Goal: Information Seeking & Learning: Understand process/instructions

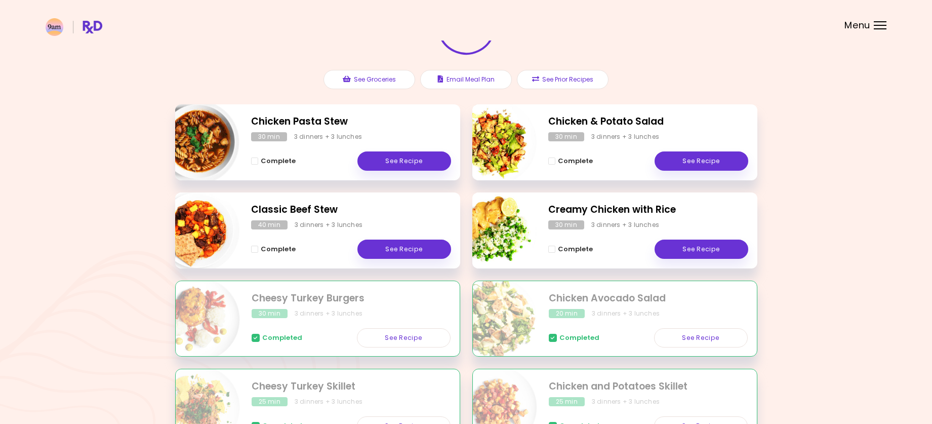
scroll to position [101, 0]
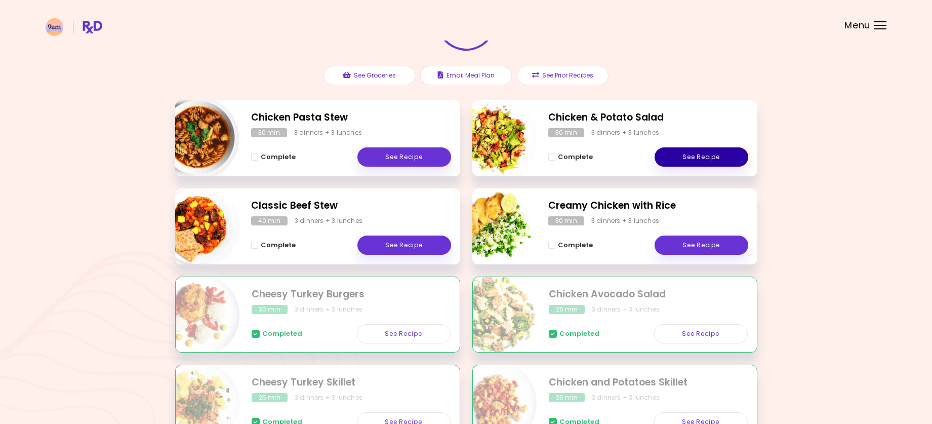
click at [686, 154] on link "See Recipe" at bounding box center [701, 156] width 94 height 19
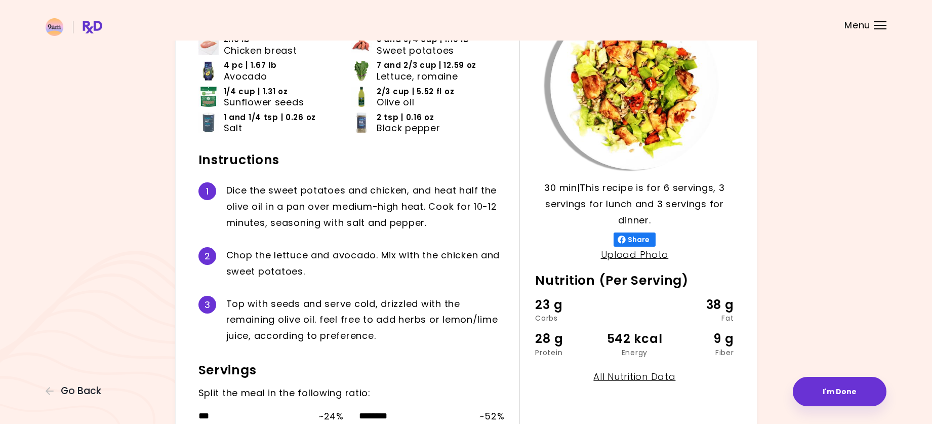
scroll to position [51, 0]
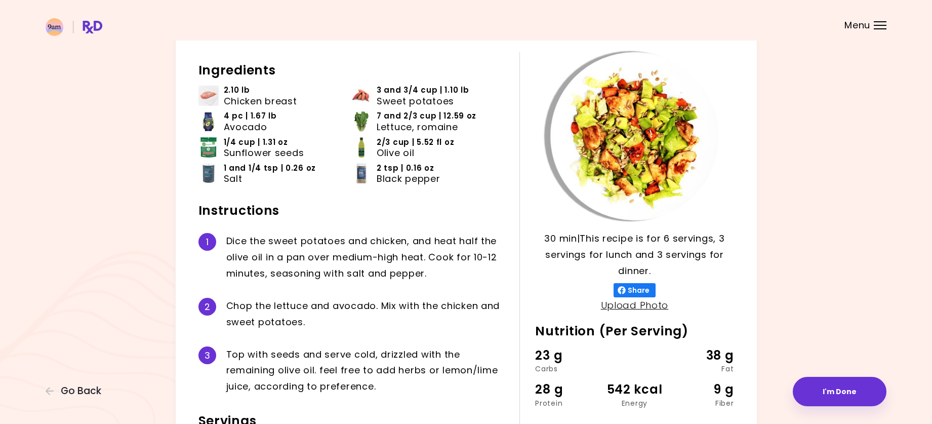
click at [94, 232] on div "Chicken & Potato Salad 30 min 30 min | This recipe is for 6 servings, 3 serving…" at bounding box center [466, 255] width 841 height 527
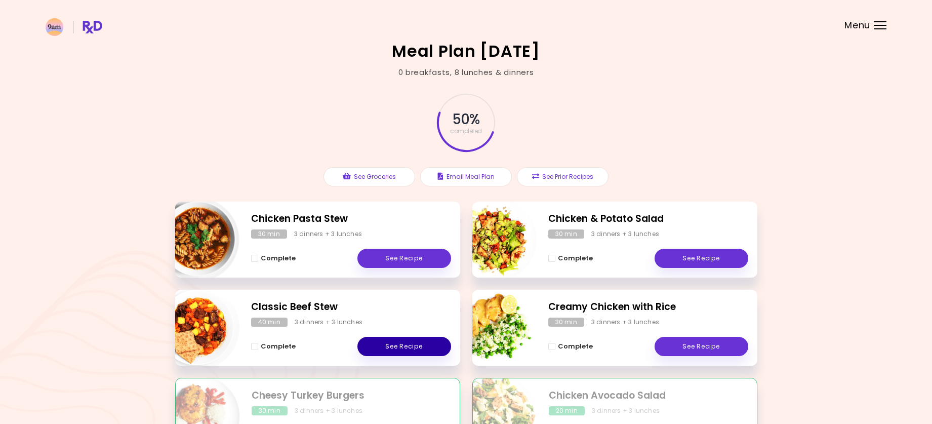
click at [394, 343] on link "See Recipe" at bounding box center [404, 346] width 94 height 19
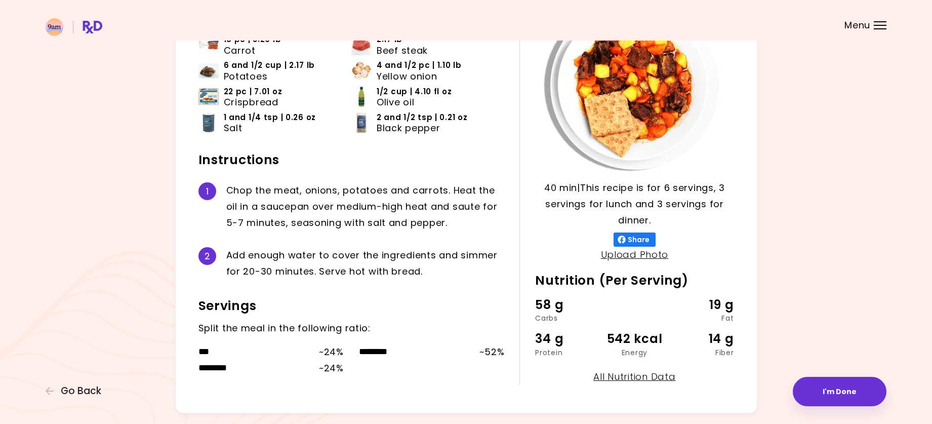
scroll to position [51, 0]
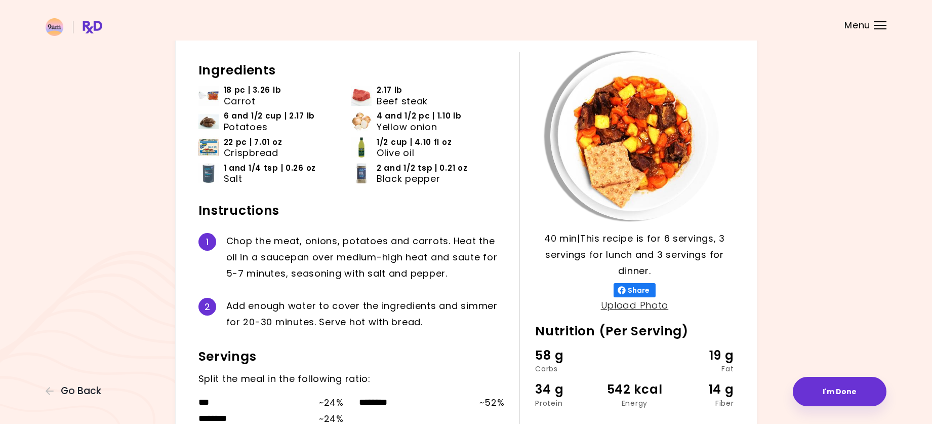
click at [108, 197] on div "Classic Beef Stew 40 min 40 min | This recipe is for 6 servings, 3 servings for…" at bounding box center [466, 227] width 841 height 471
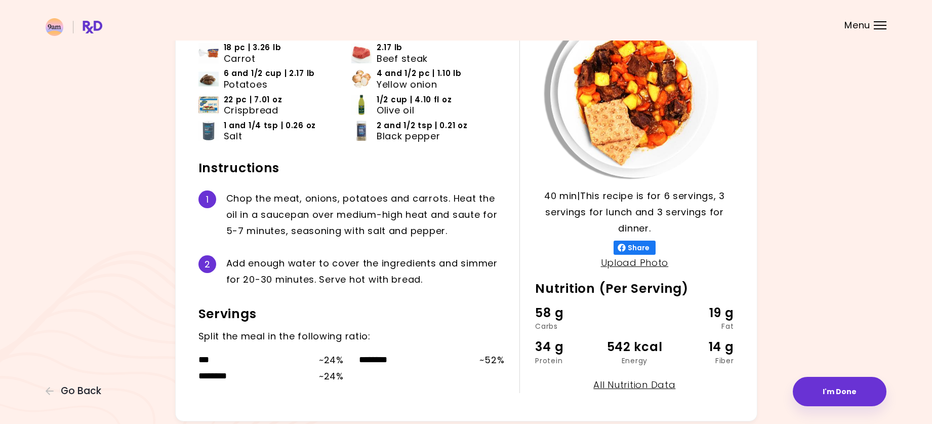
scroll to position [134, 0]
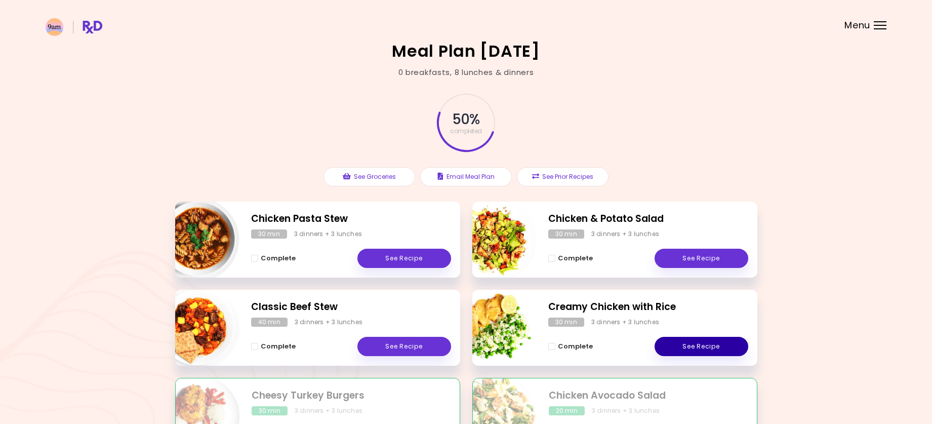
click at [685, 343] on link "See Recipe" at bounding box center [701, 346] width 94 height 19
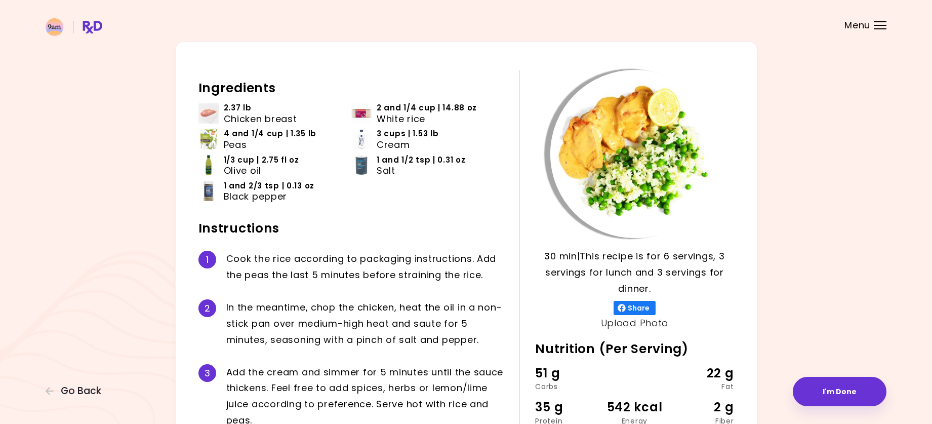
scroll to position [51, 0]
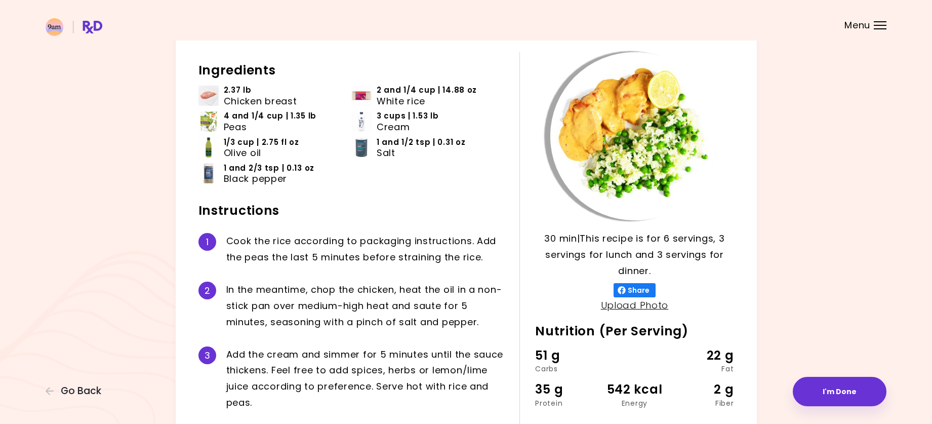
click at [137, 183] on div "Creamy Chicken with Rice 30 min 30 min | This recipe is for 6 servings, 3 servi…" at bounding box center [466, 263] width 841 height 543
click at [847, 388] on button "I'm Done" at bounding box center [839, 390] width 94 height 29
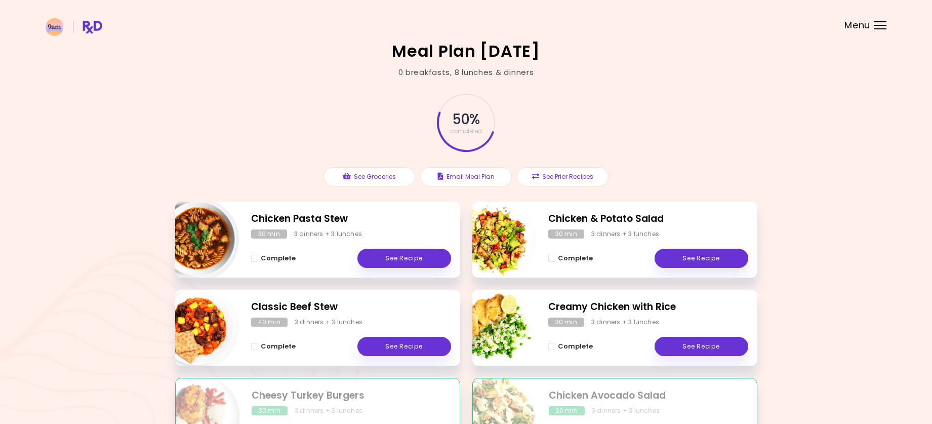
click at [203, 230] on img "Info - Chicken Pasta Stew" at bounding box center [197, 239] width 84 height 84
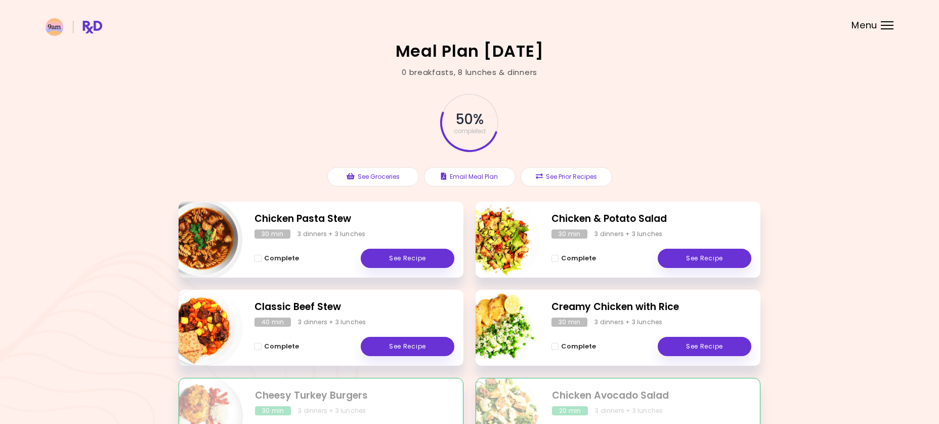
select select "*"
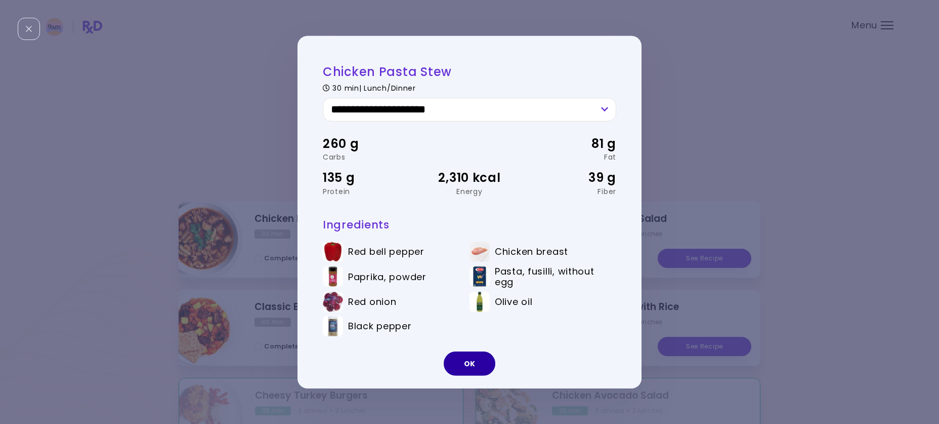
click at [455, 359] on button "OK" at bounding box center [470, 363] width 52 height 24
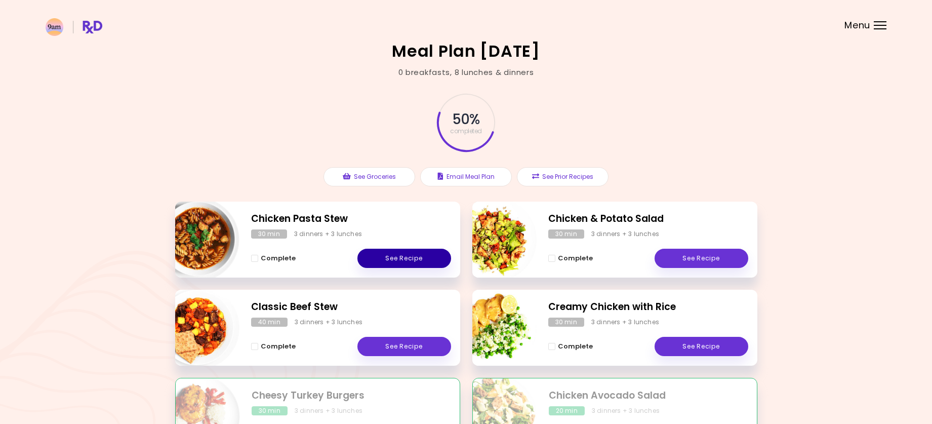
click at [382, 258] on link "See Recipe" at bounding box center [404, 257] width 94 height 19
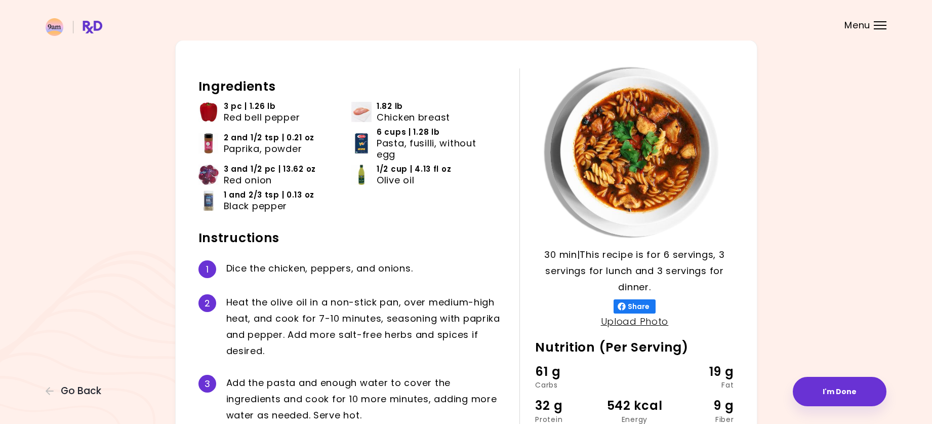
scroll to position [51, 0]
